Goal: Transaction & Acquisition: Purchase product/service

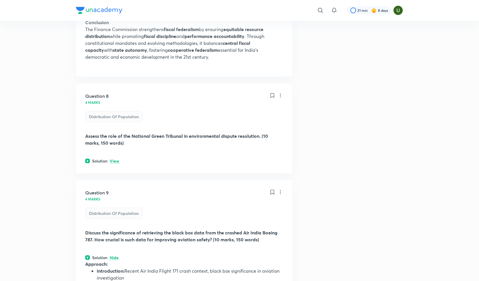
scroll to position [1710, 0]
drag, startPoint x: 87, startPoint y: 134, endPoint x: 260, endPoint y: 135, distance: 173.6
click at [260, 135] on strong "Assess the role of the National Green Tribunal in environmental dispute resolut…" at bounding box center [176, 138] width 183 height 13
copy strong "Assess the role of the National Green Tribunal in environmental dispute resolut…"
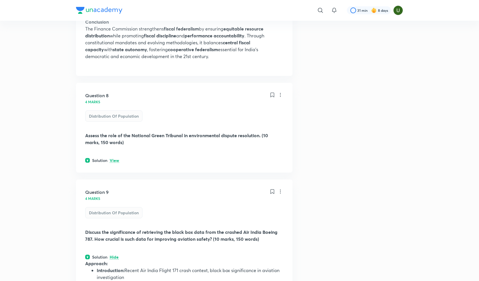
click at [115, 159] on p "View" at bounding box center [114, 161] width 9 height 4
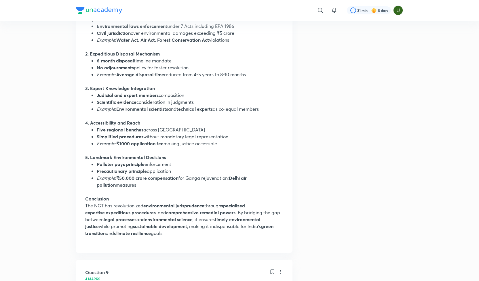
scroll to position [1990, 0]
drag, startPoint x: 219, startPoint y: 211, endPoint x: 151, endPoint y: 231, distance: 71.1
click at [151, 231] on p "The NGT has revolutionized environmental jurisprudence through specialized expe…" at bounding box center [184, 219] width 198 height 35
copy p "By bridging the gap between legal processes and environmental science , it ensu…"
click at [288, 176] on div "Question 8 4 marks Distribution of Population Assess the role of the National G…" at bounding box center [184, 27] width 216 height 449
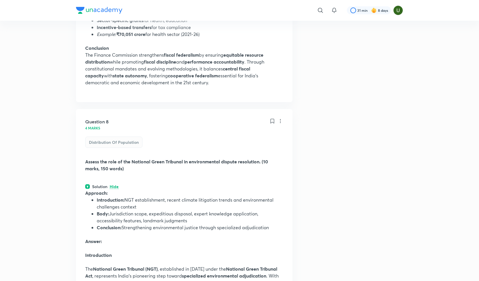
scroll to position [1682, 0]
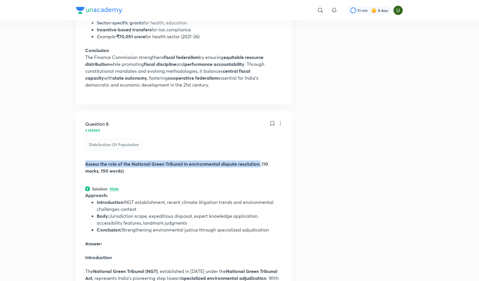
drag, startPoint x: 84, startPoint y: 162, endPoint x: 262, endPoint y: 163, distance: 177.3
copy strong "Assess the role of the National Green Tribunal in environmental dispute resolut…"
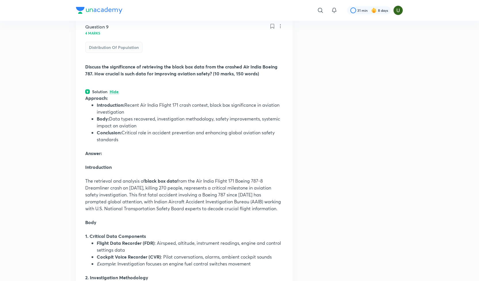
scroll to position [2246, 0]
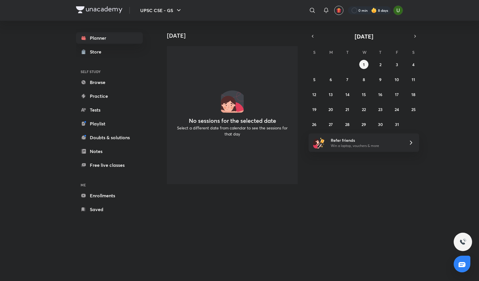
click at [99, 83] on link "Browse" at bounding box center [109, 83] width 67 height 12
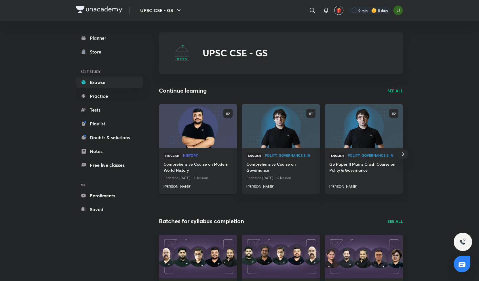
click at [185, 163] on h4 "Comprehensive Course on Modern World History" at bounding box center [198, 167] width 69 height 13
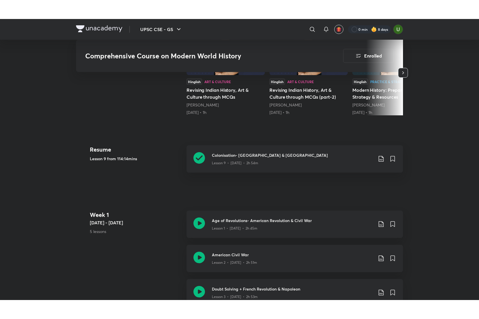
scroll to position [204, 0]
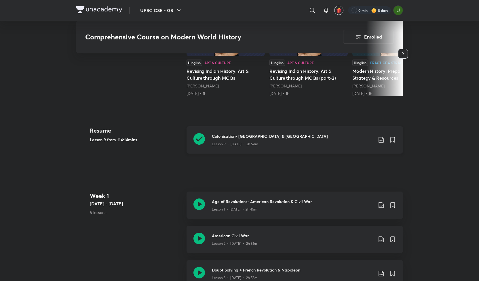
click at [200, 141] on icon at bounding box center [199, 139] width 12 height 12
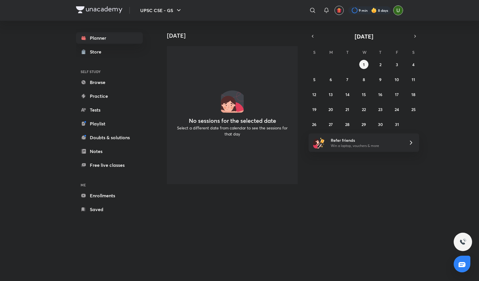
click at [398, 12] on img at bounding box center [398, 10] width 10 height 10
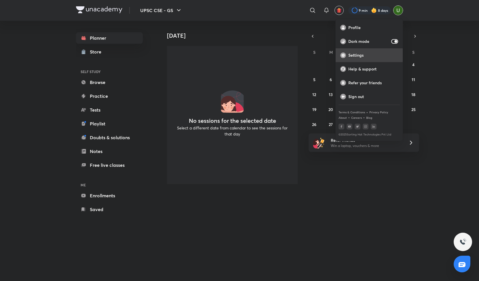
click at [364, 53] on p "Settings" at bounding box center [373, 55] width 50 height 5
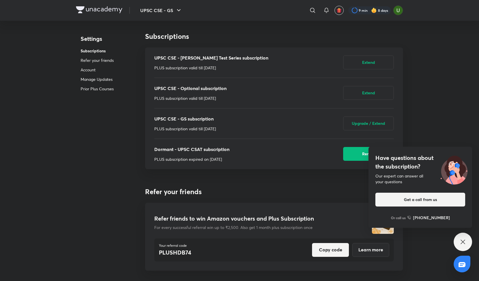
click at [462, 241] on icon at bounding box center [462, 242] width 7 height 7
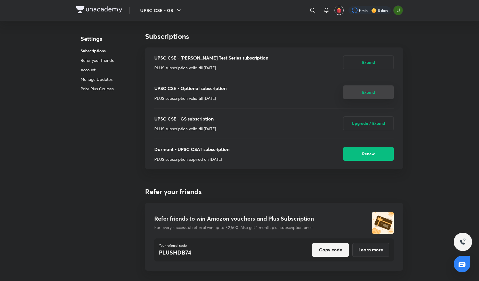
click at [371, 96] on button "Extend" at bounding box center [368, 92] width 51 height 14
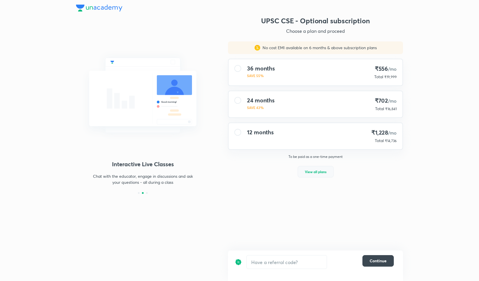
click at [323, 174] on span "View all plans" at bounding box center [316, 172] width 22 height 6
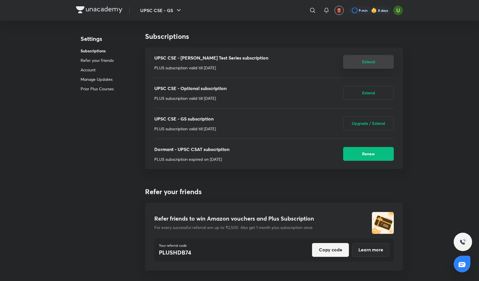
click at [371, 64] on button "Extend" at bounding box center [368, 62] width 51 height 14
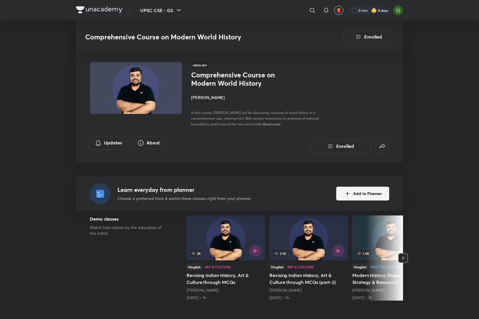
scroll to position [204, 0]
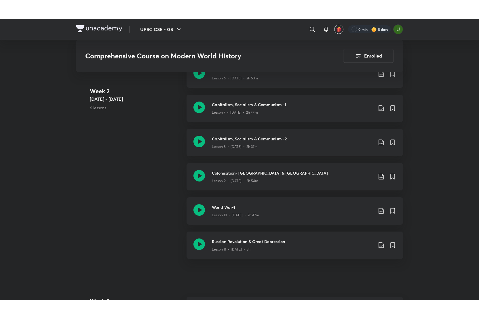
scroll to position [571, 0]
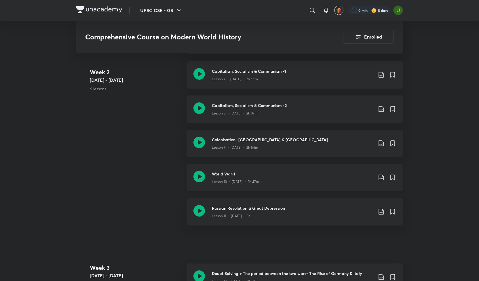
click at [200, 174] on icon at bounding box center [199, 177] width 12 height 12
